Goal: Transaction & Acquisition: Purchase product/service

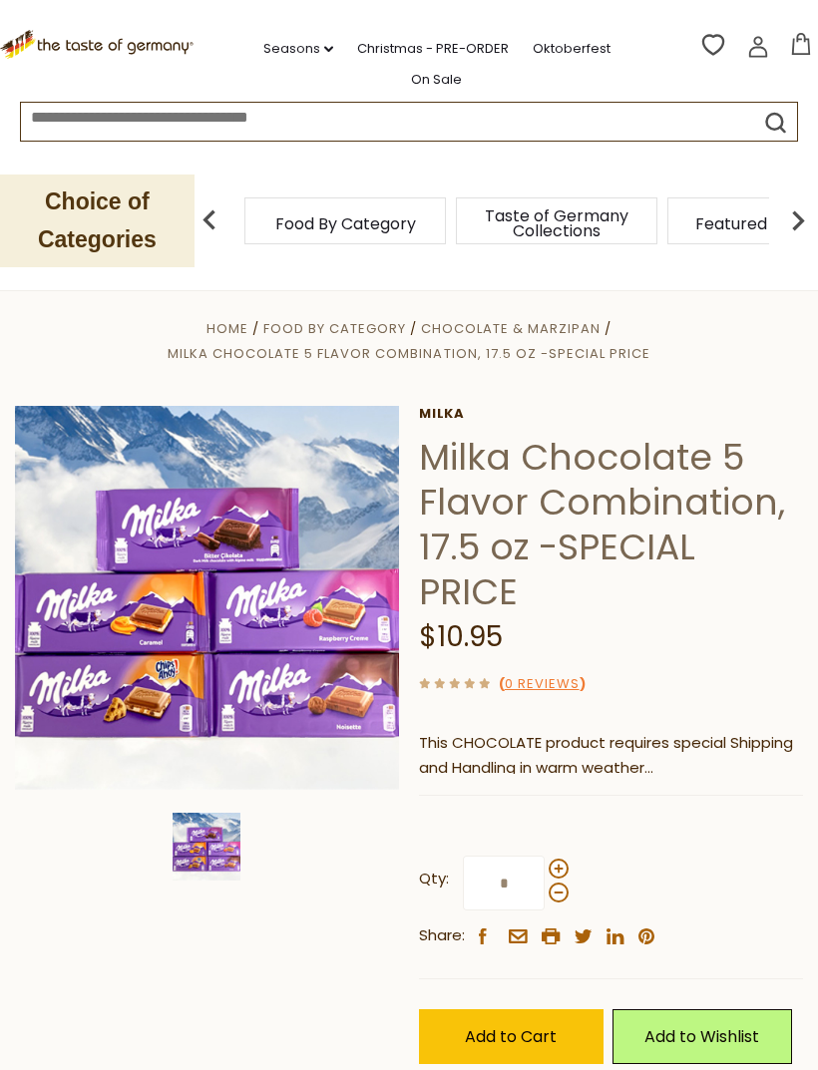
click at [149, 630] on img at bounding box center [207, 598] width 384 height 384
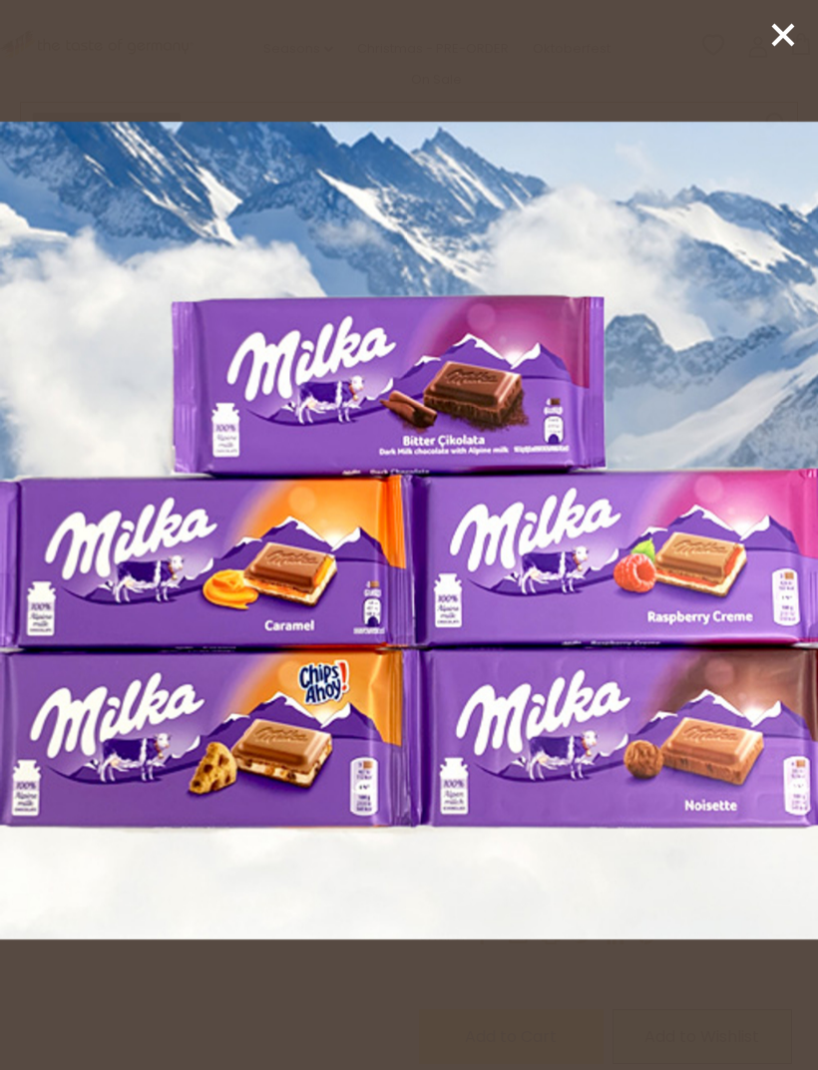
click at [149, 626] on img at bounding box center [409, 531] width 818 height 818
click at [65, 621] on img at bounding box center [409, 531] width 818 height 818
click at [796, 22] on icon at bounding box center [783, 35] width 30 height 30
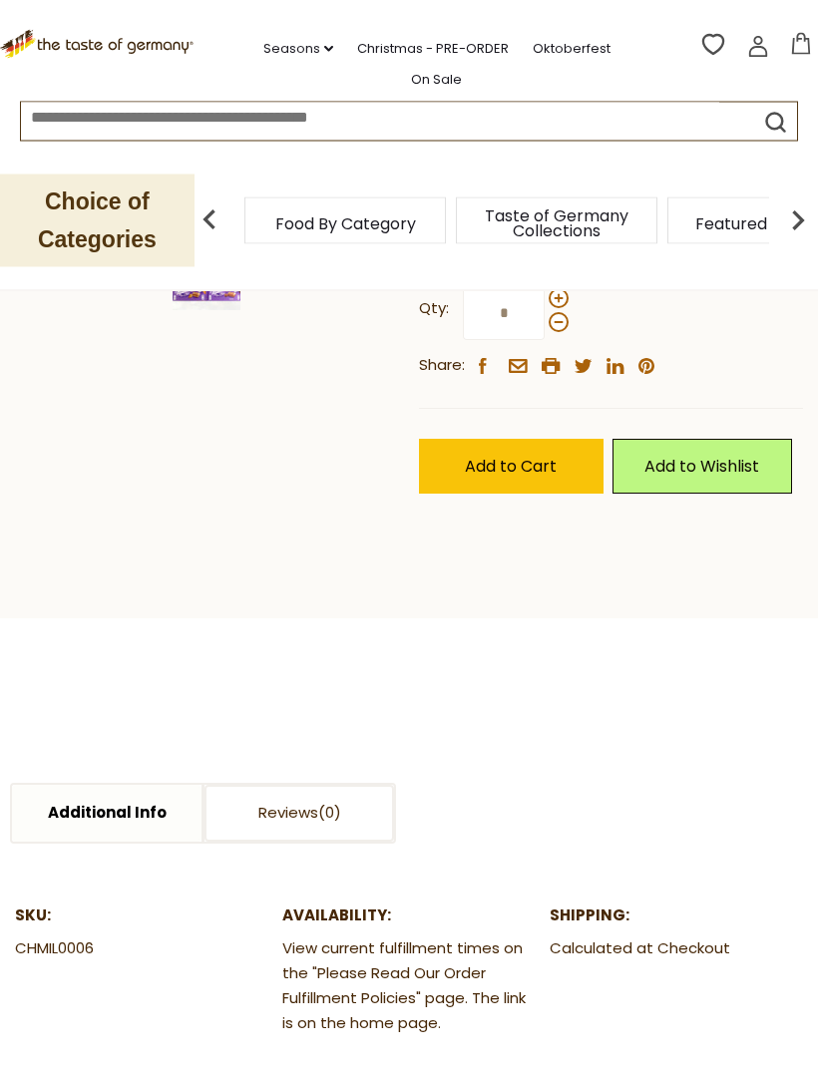
scroll to position [565, 0]
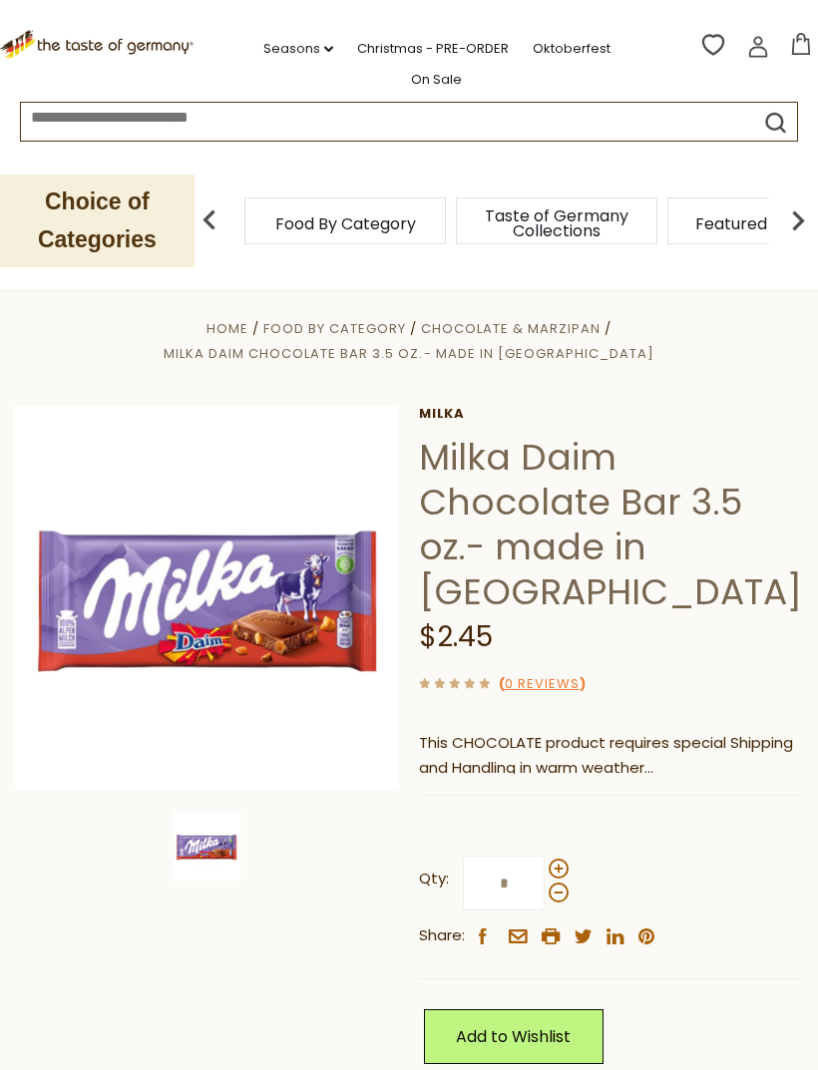
click at [276, 533] on img at bounding box center [207, 598] width 384 height 384
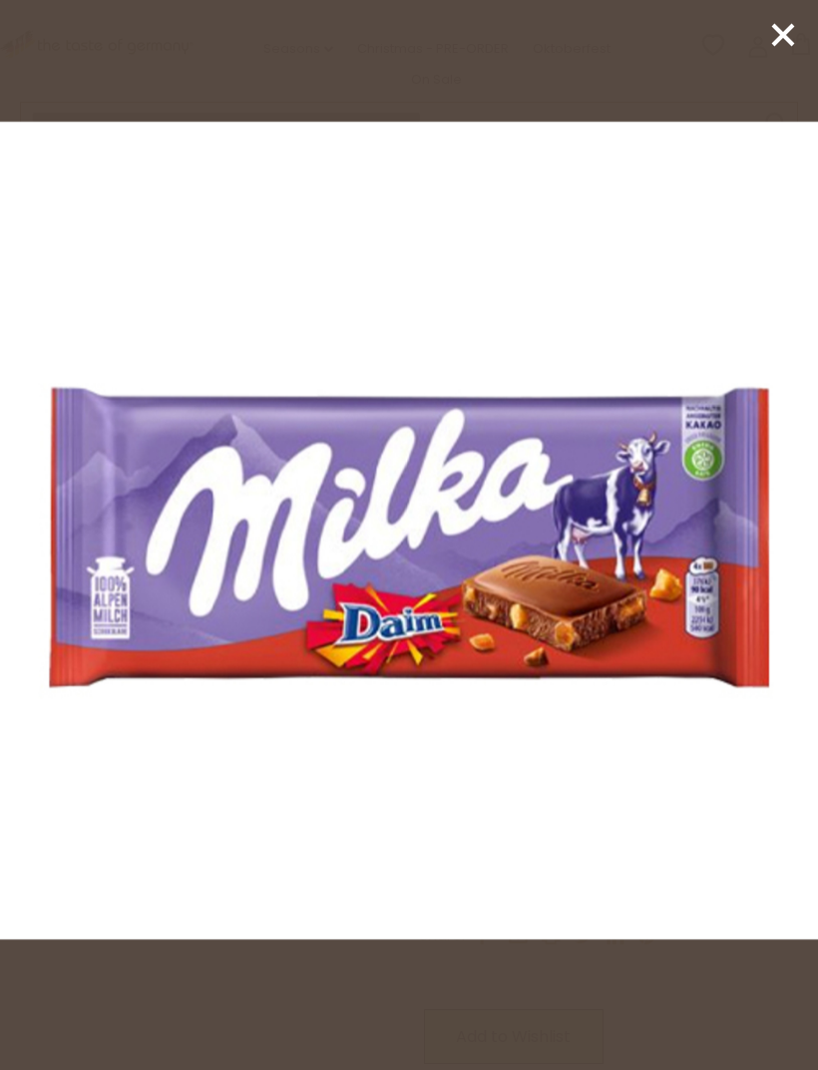
click at [638, 577] on img at bounding box center [409, 531] width 818 height 818
click at [783, 39] on icon at bounding box center [783, 35] width 30 height 30
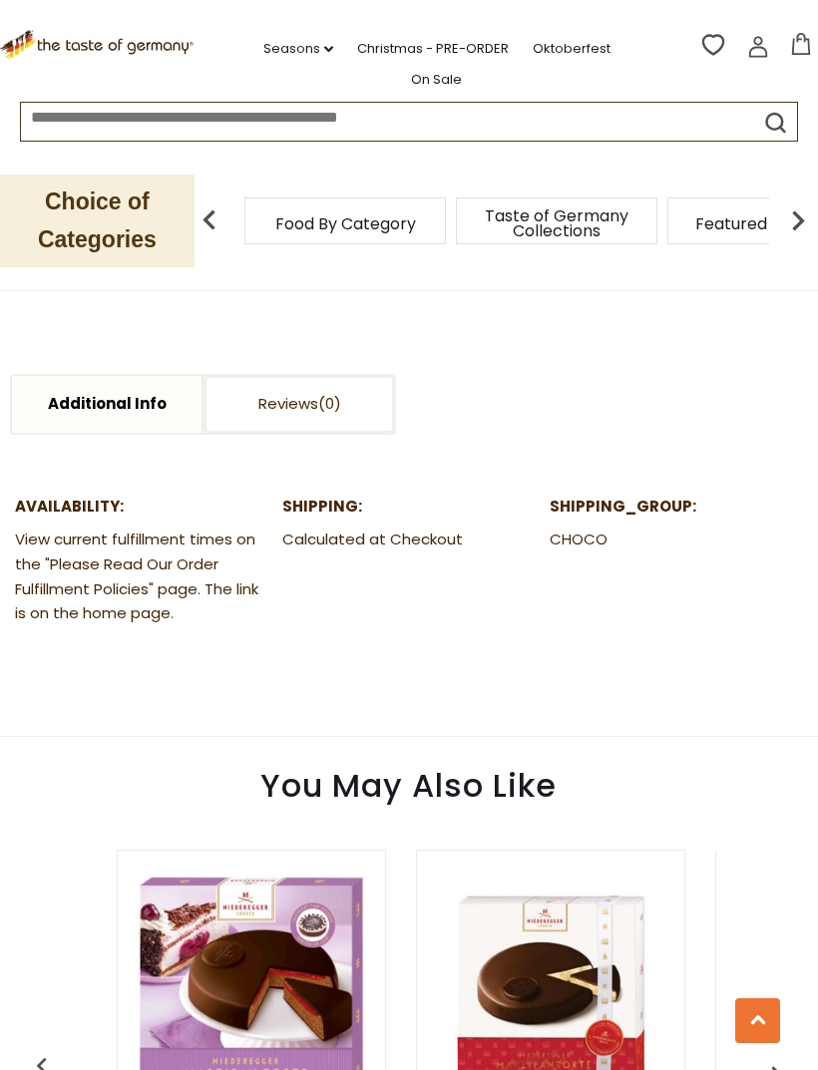
scroll to position [1132, 0]
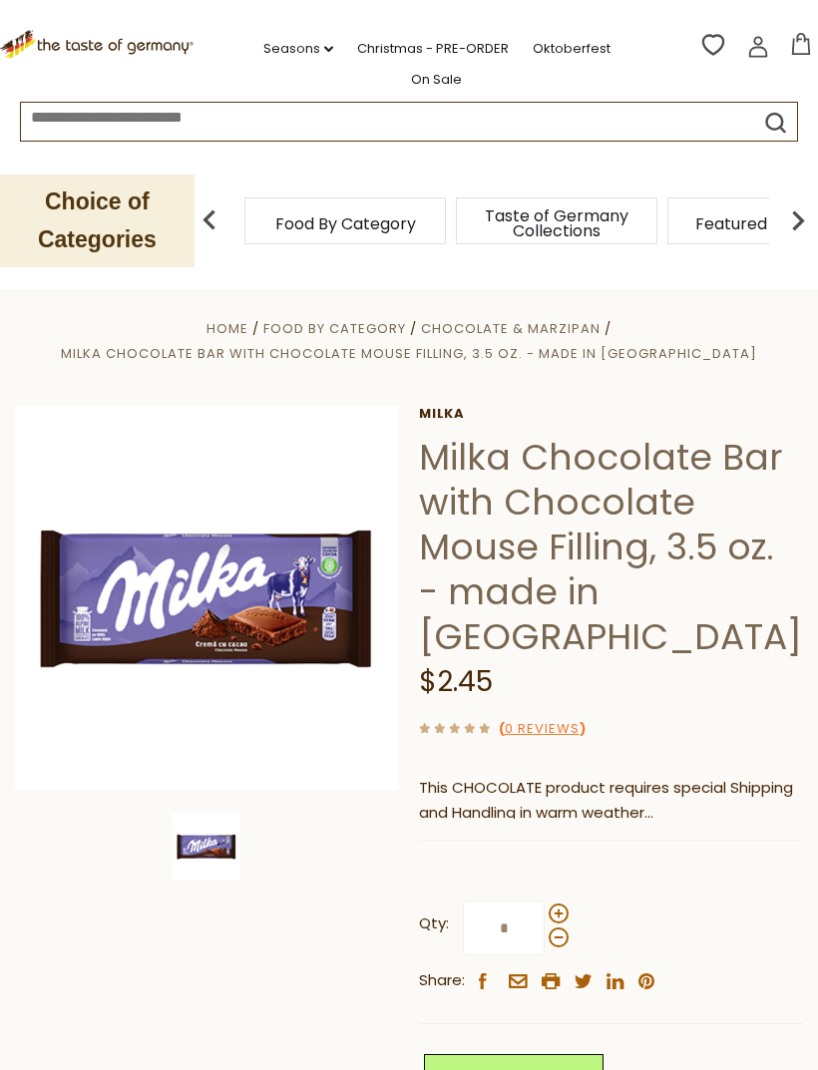
click at [300, 594] on img at bounding box center [207, 598] width 384 height 384
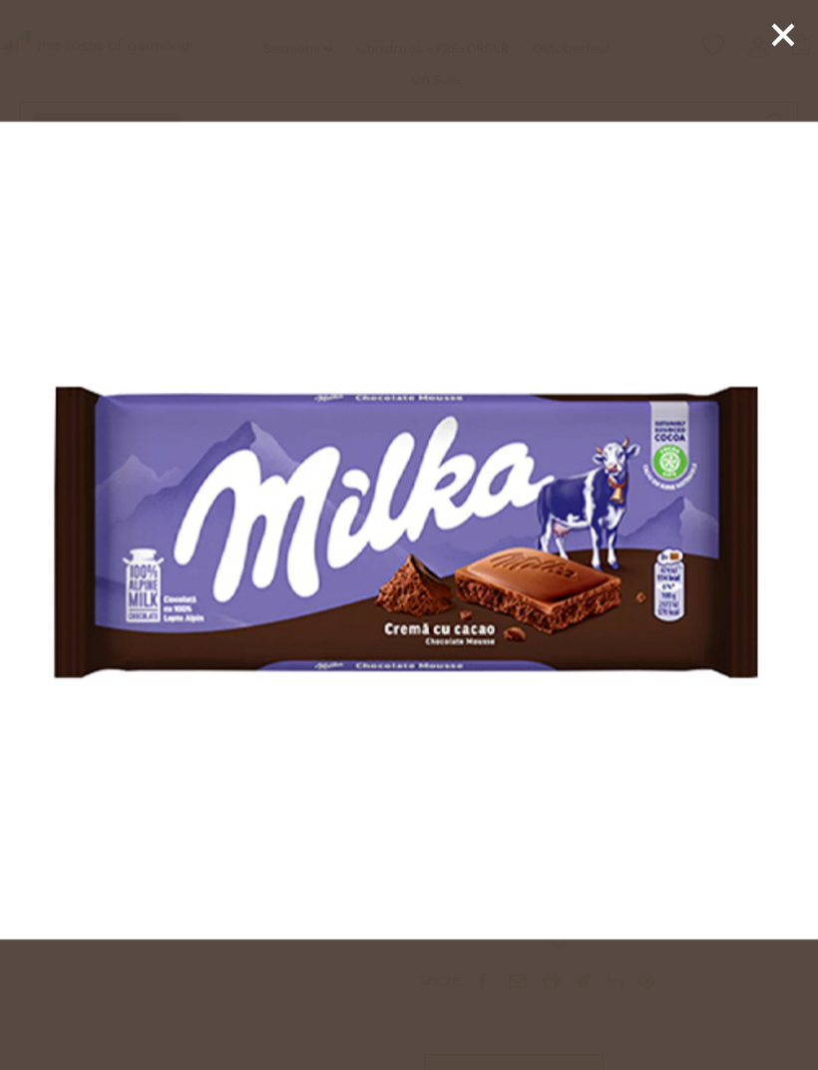
click at [773, 47] on icon at bounding box center [783, 35] width 30 height 30
